Goal: Task Accomplishment & Management: Manage account settings

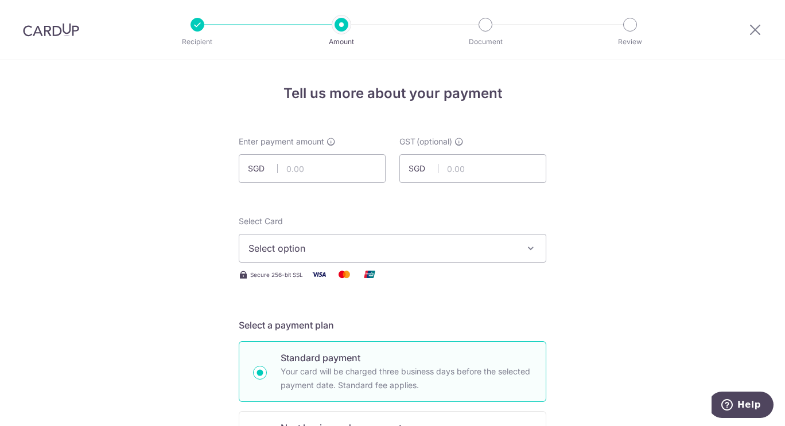
drag, startPoint x: 761, startPoint y: 32, endPoint x: 438, endPoint y: 57, distance: 323.9
click at [761, 32] on icon at bounding box center [755, 29] width 14 height 14
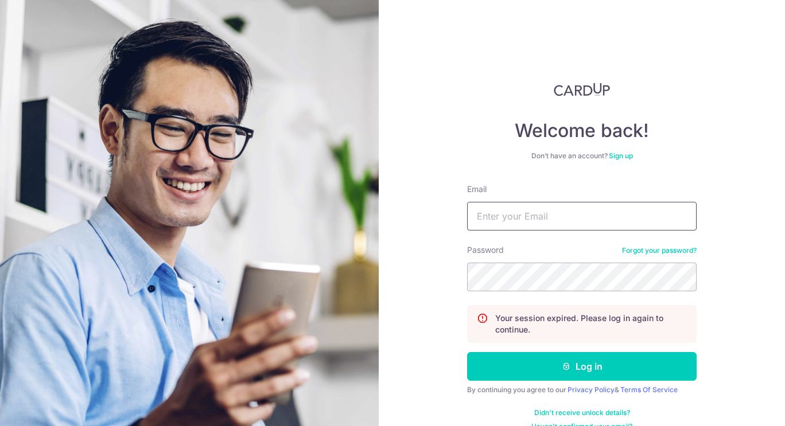
type input "shane@banyew.com"
click at [532, 366] on button "Log in" at bounding box center [581, 366] width 229 height 29
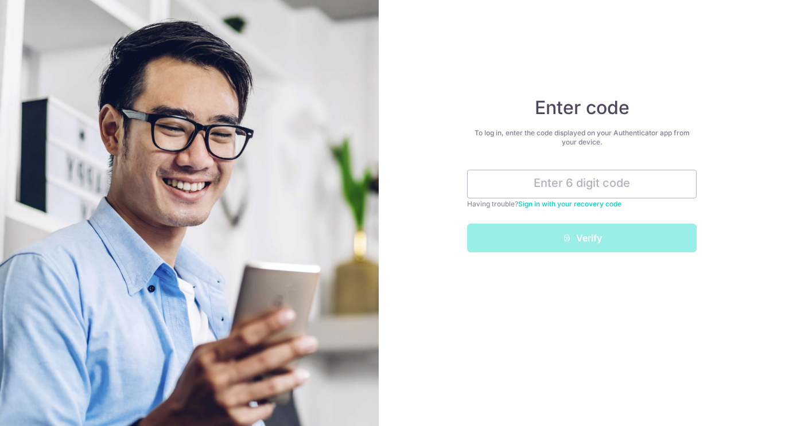
click at [590, 188] on input "text" at bounding box center [581, 184] width 229 height 29
type input "2"
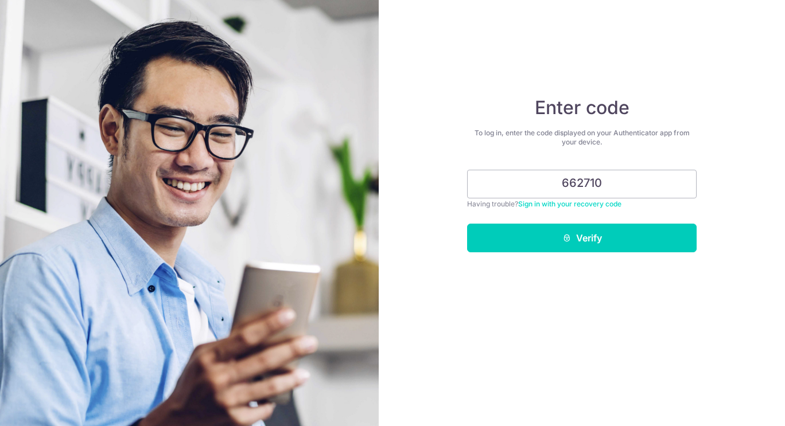
type input "662710"
click at [569, 242] on icon "submit" at bounding box center [566, 238] width 9 height 9
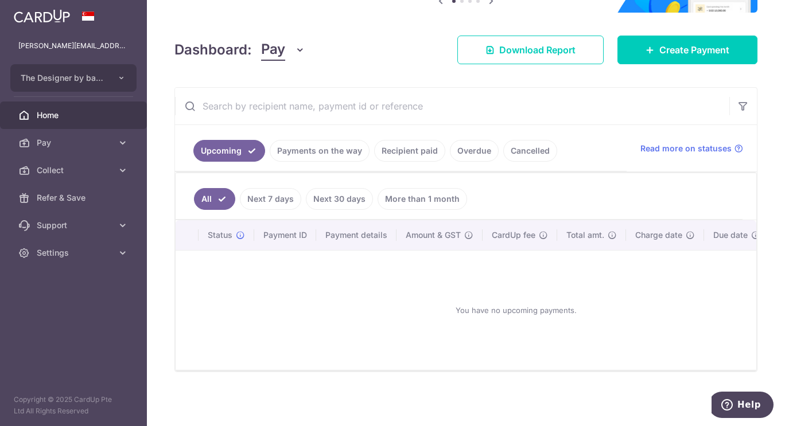
scroll to position [140, 0]
click at [115, 166] on link "Collect" at bounding box center [73, 171] width 147 height 28
click at [124, 139] on icon at bounding box center [122, 142] width 11 height 11
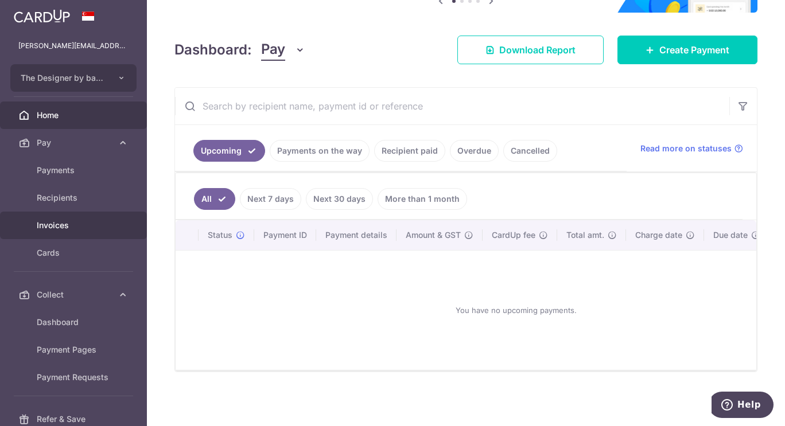
click at [61, 235] on link "Invoices" at bounding box center [73, 226] width 147 height 28
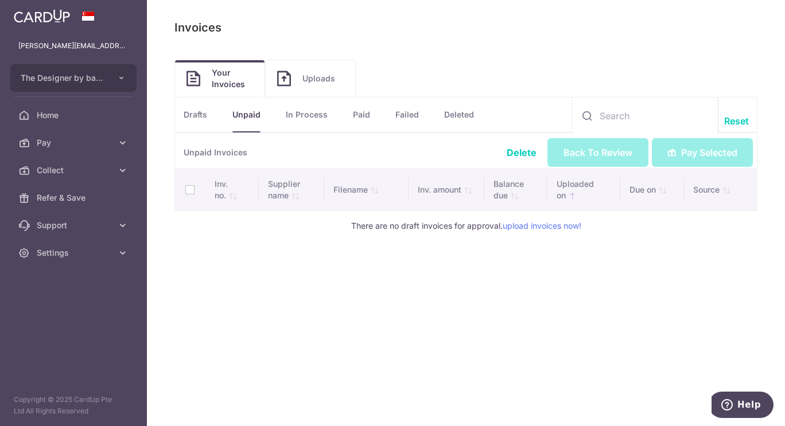
click at [316, 77] on span "Uploads" at bounding box center [322, 78] width 41 height 11
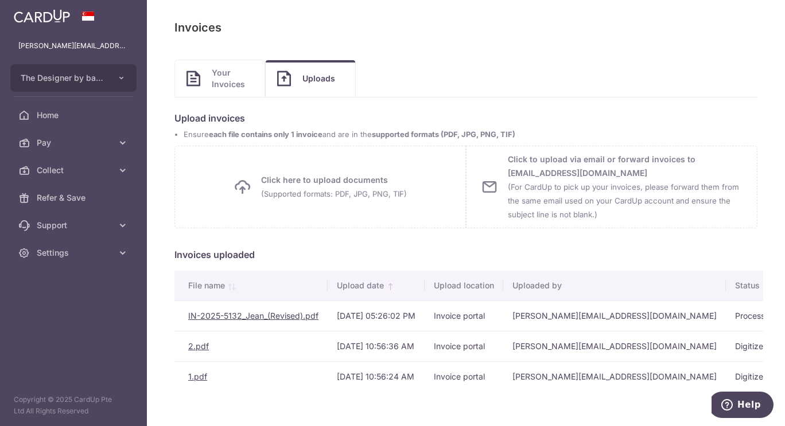
scroll to position [20, 0]
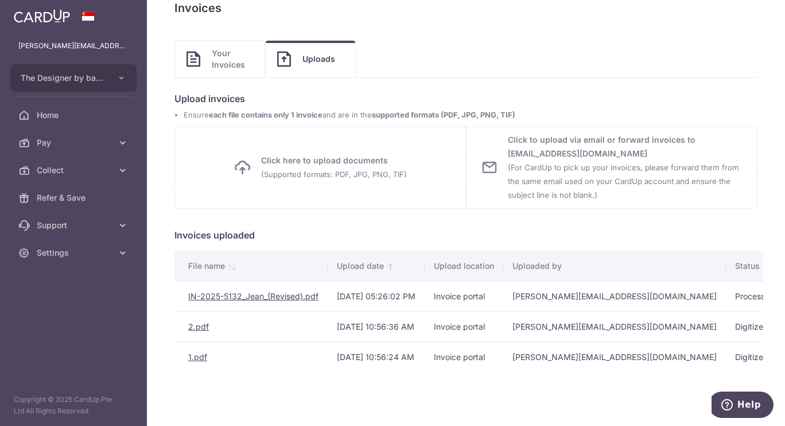
click at [235, 296] on link "IN-2025-5132_Jean_(Revised).pdf" at bounding box center [253, 296] width 130 height 10
click at [196, 329] on link "2.pdf" at bounding box center [198, 327] width 21 height 10
click at [223, 60] on span "Your Invoices" at bounding box center [232, 59] width 41 height 23
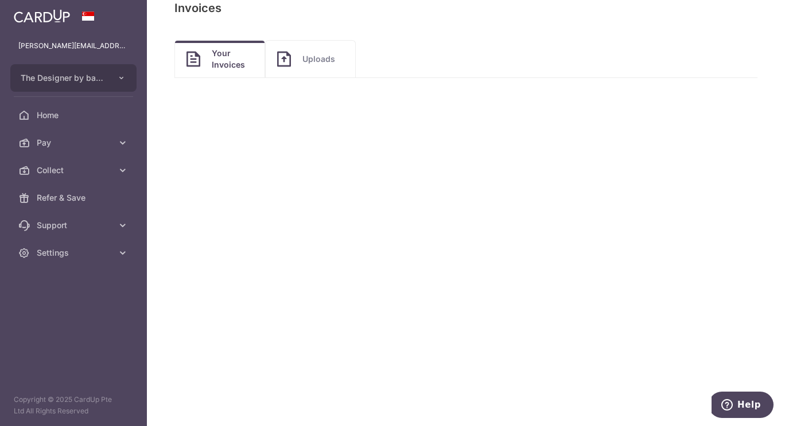
scroll to position [0, 0]
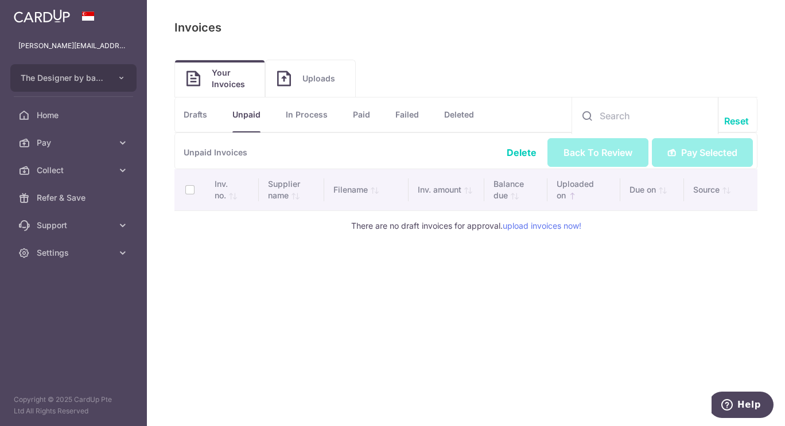
click at [417, 117] on link "Failed" at bounding box center [407, 115] width 24 height 34
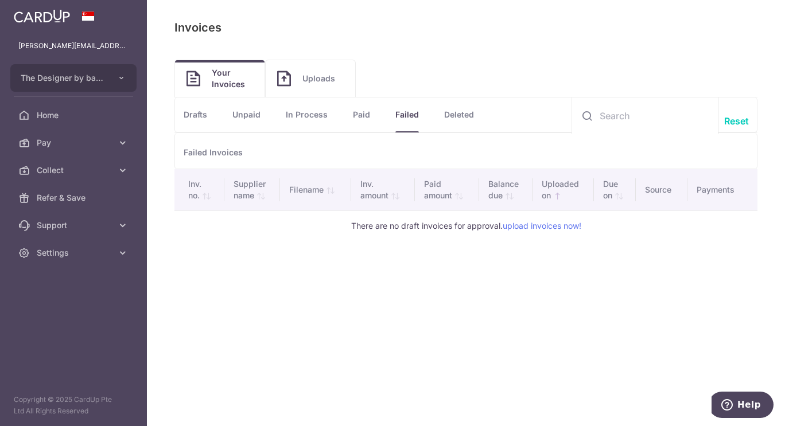
click at [480, 111] on ul "Drafts Unpaid In Process Paid Failed Deleted" at bounding box center [465, 115] width 583 height 35
click at [472, 115] on link "Deleted" at bounding box center [459, 115] width 30 height 34
